Goal: Entertainment & Leisure: Consume media (video, audio)

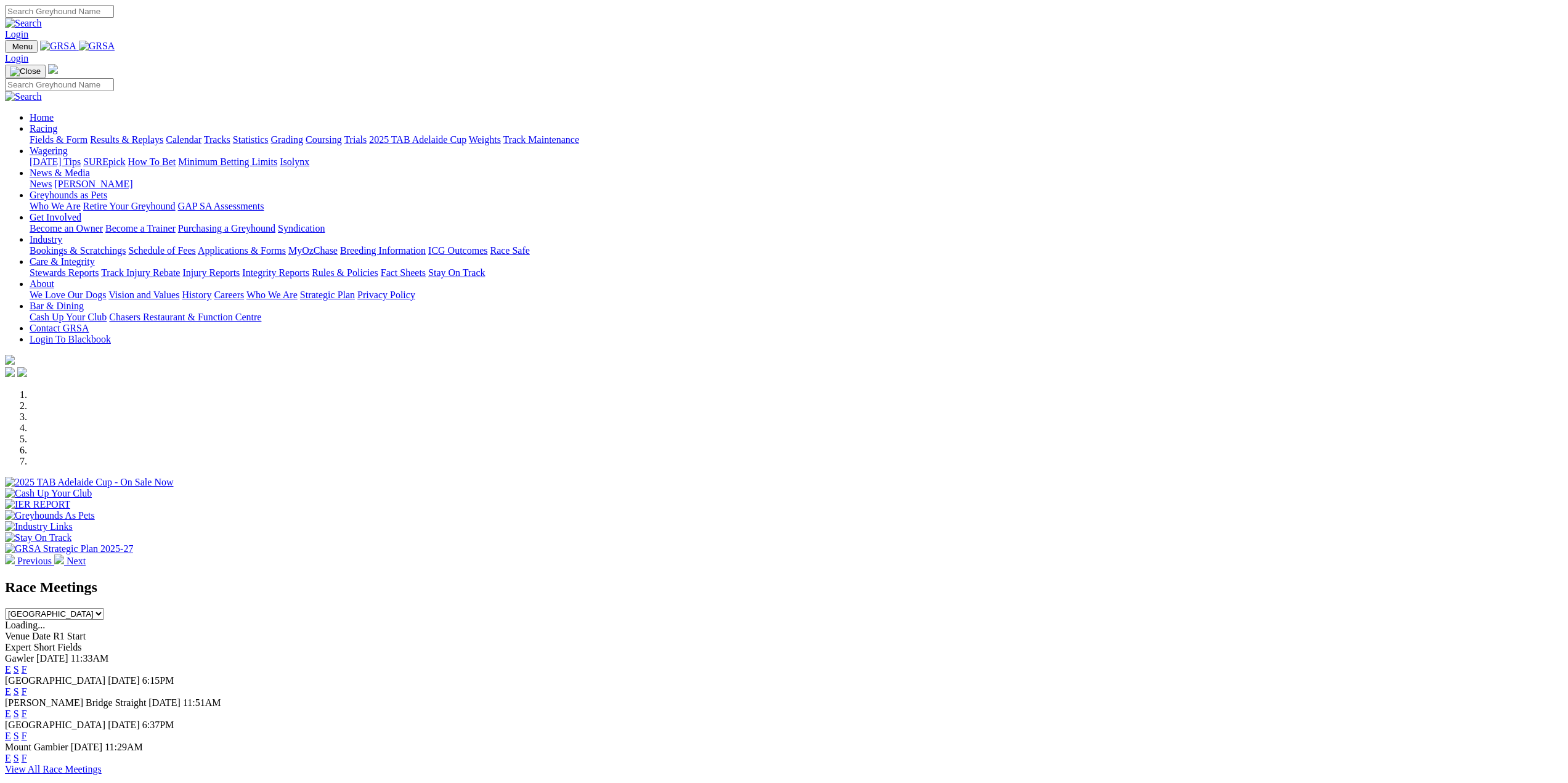
click at [163, 134] on link "Results & Replays" at bounding box center [127, 140] width 73 height 11
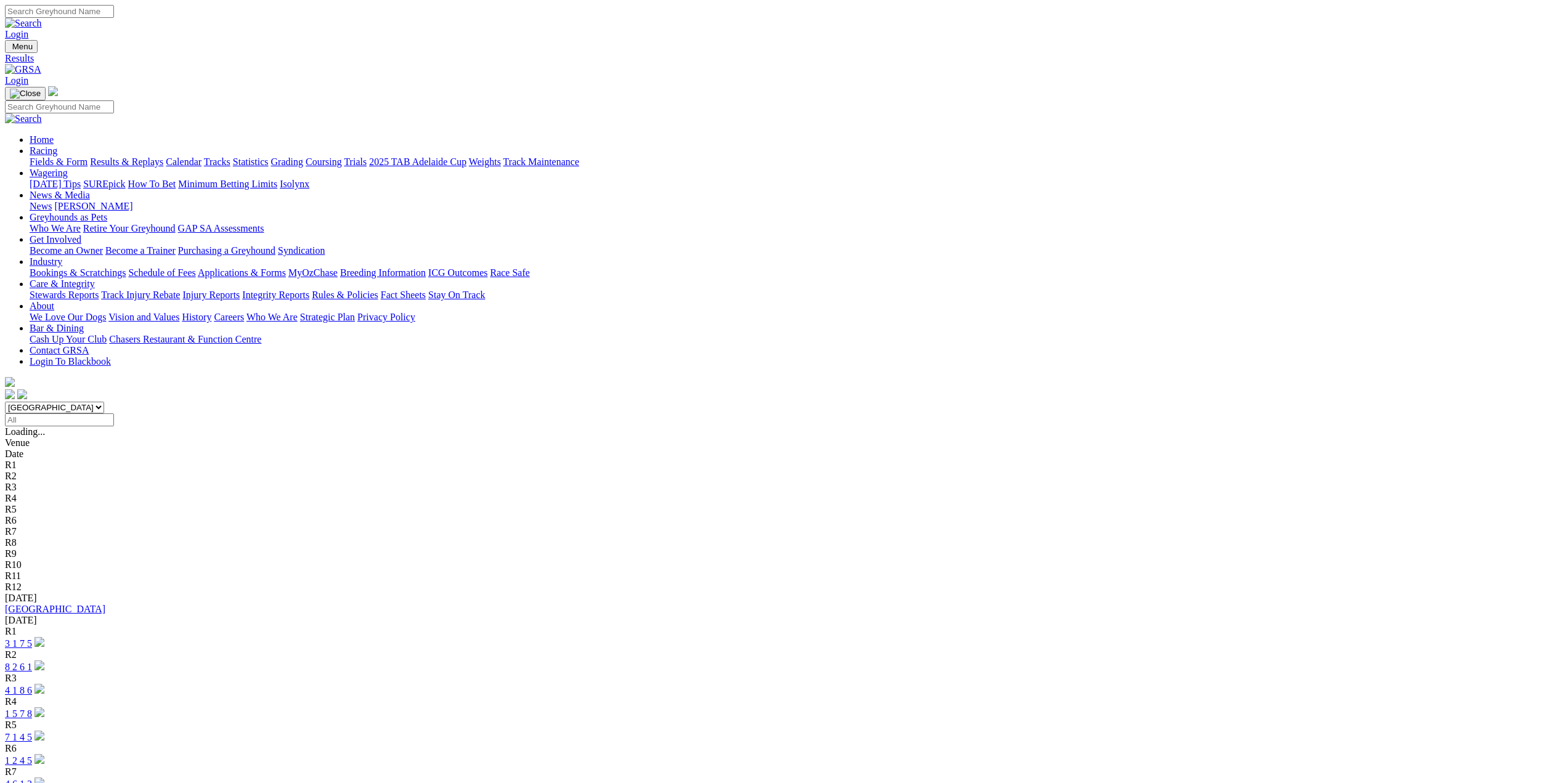
click at [32, 662] on link "8 2 6 1" at bounding box center [18, 667] width 27 height 11
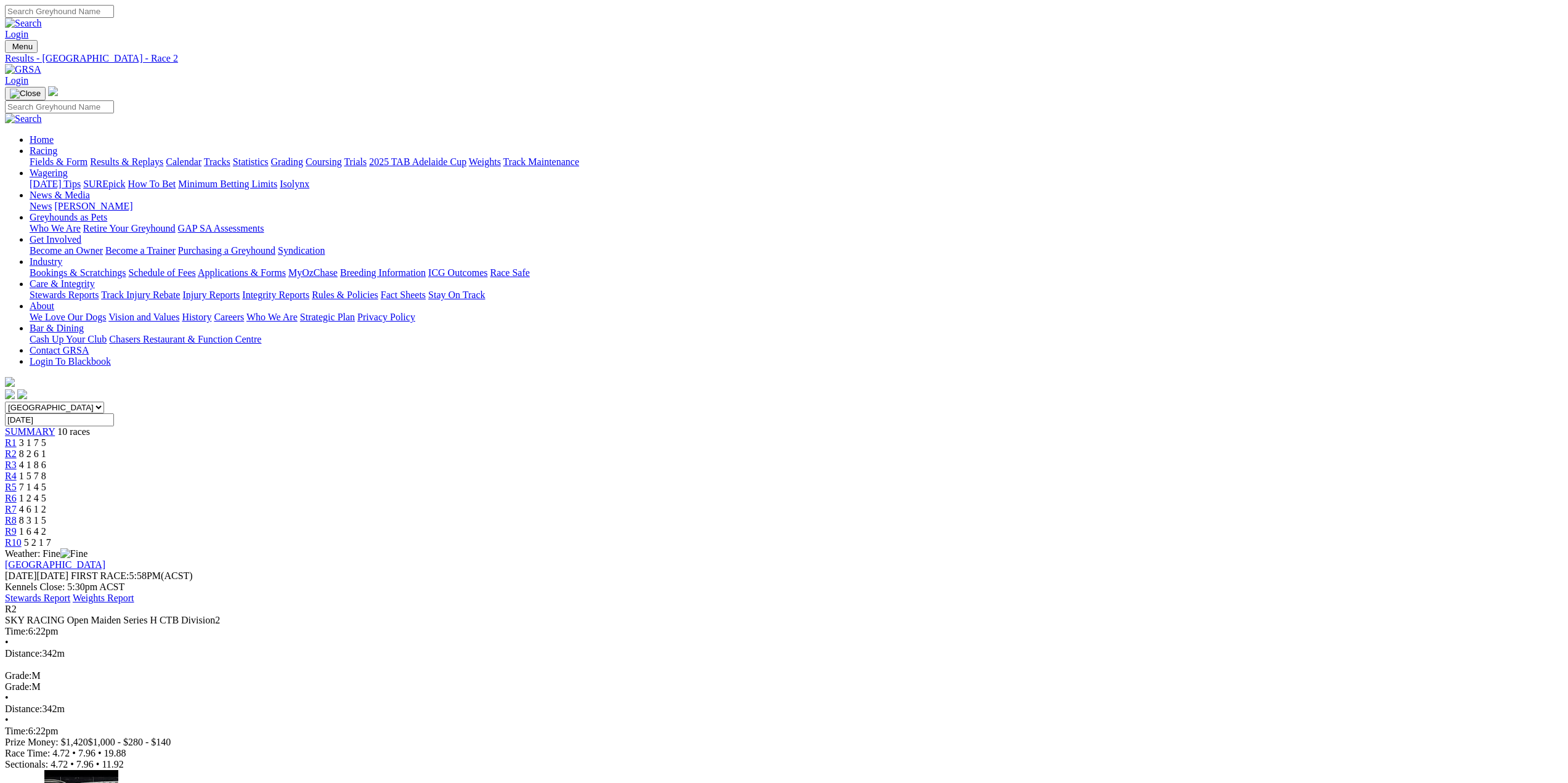
click at [1132, 537] on div "R10 5 2 1 7" at bounding box center [784, 542] width 1559 height 11
